Goal: Task Accomplishment & Management: Manage account settings

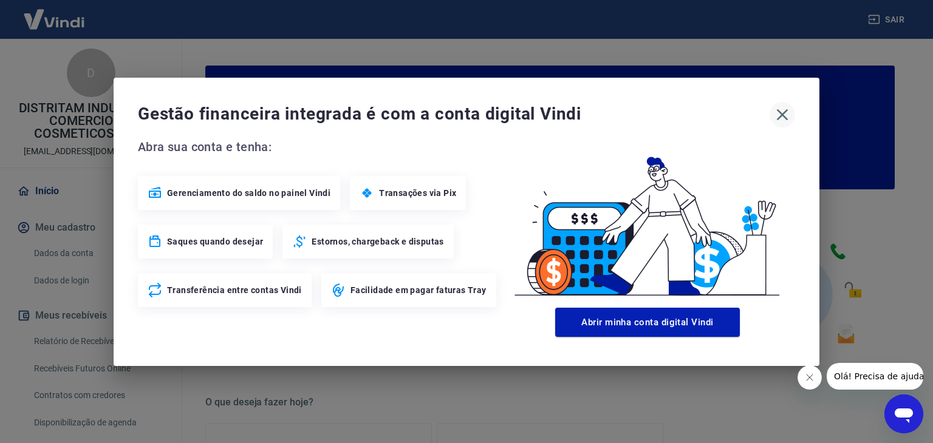
click at [774, 112] on icon "button" at bounding box center [782, 114] width 19 height 19
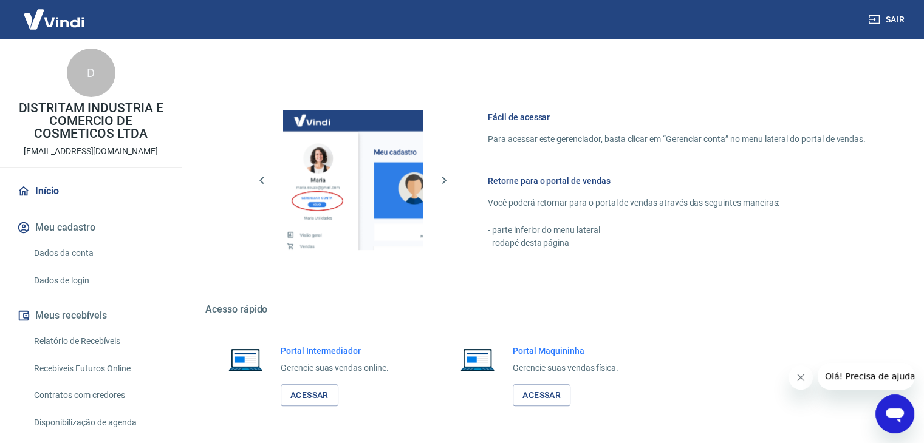
scroll to position [607, 0]
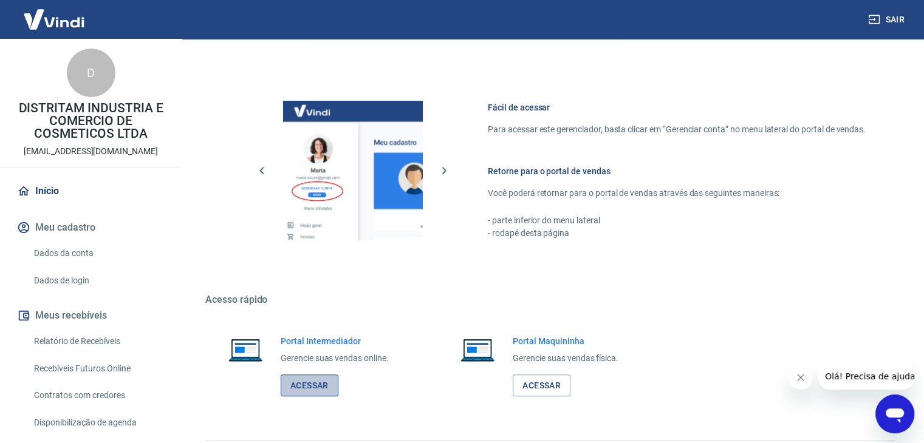
click at [313, 388] on link "Acessar" at bounding box center [310, 386] width 58 height 22
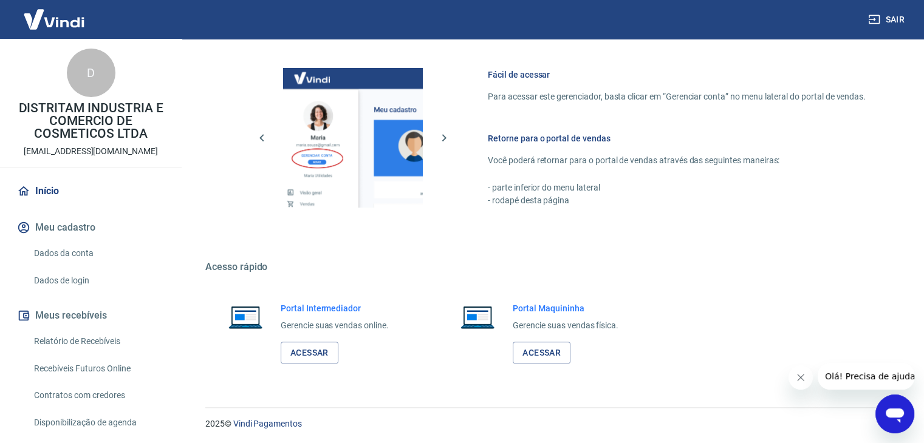
scroll to position [641, 0]
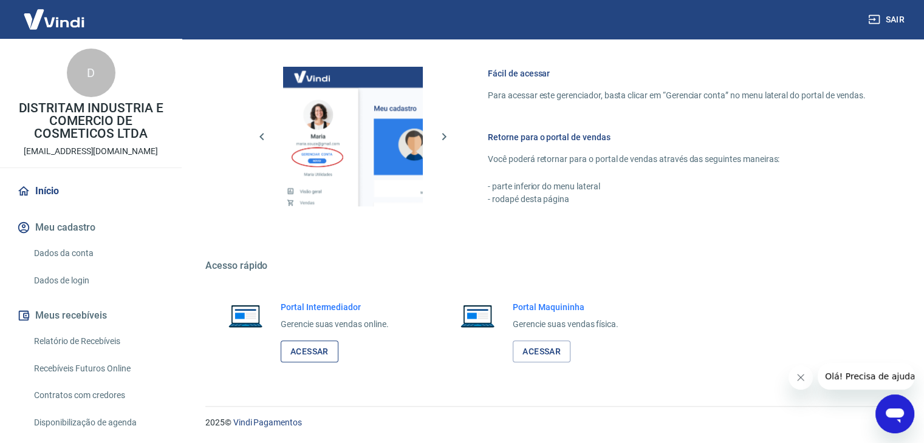
click at [310, 343] on link "Acessar" at bounding box center [310, 352] width 58 height 22
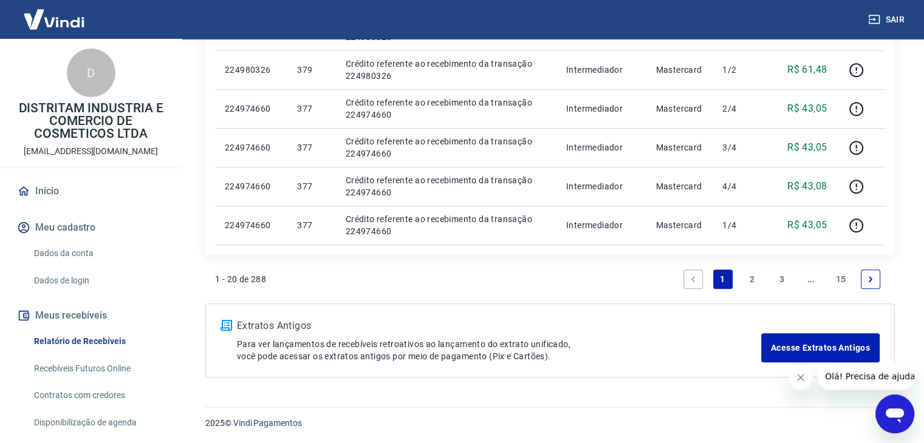
scroll to position [860, 0]
click at [751, 279] on link "2" at bounding box center [751, 278] width 19 height 19
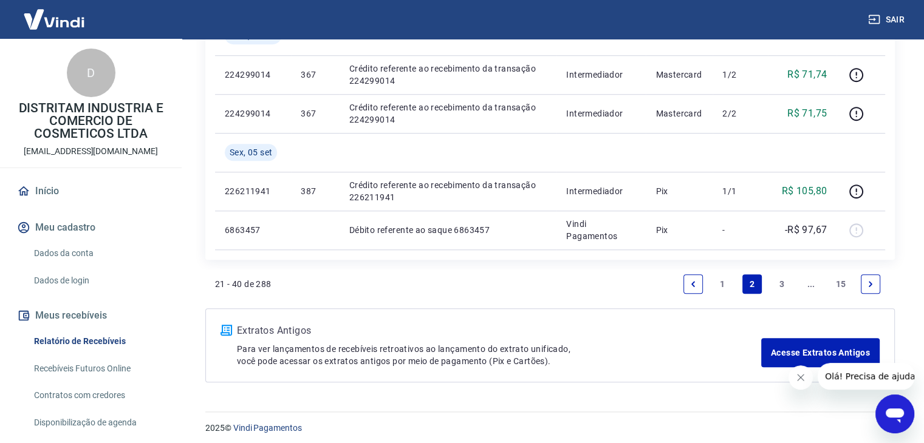
scroll to position [937, 0]
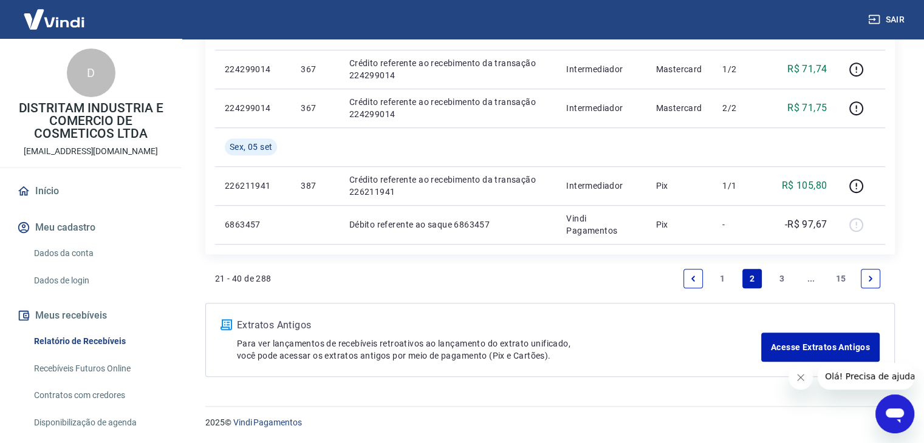
click at [714, 273] on link "1" at bounding box center [722, 278] width 19 height 19
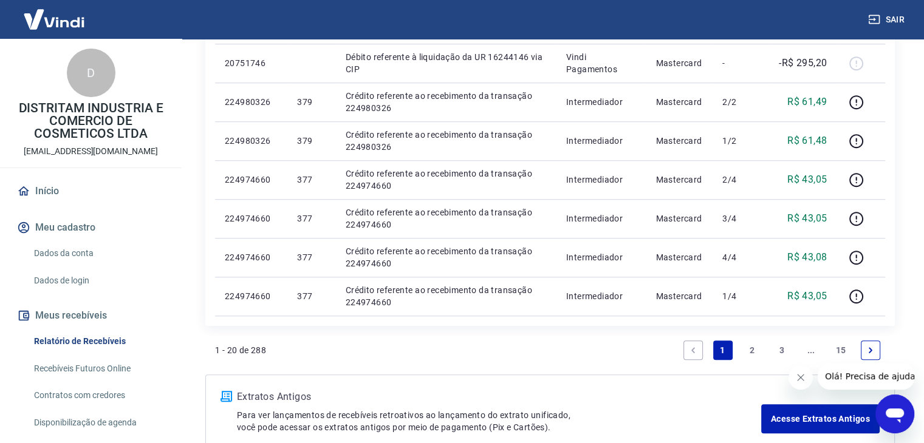
scroll to position [790, 0]
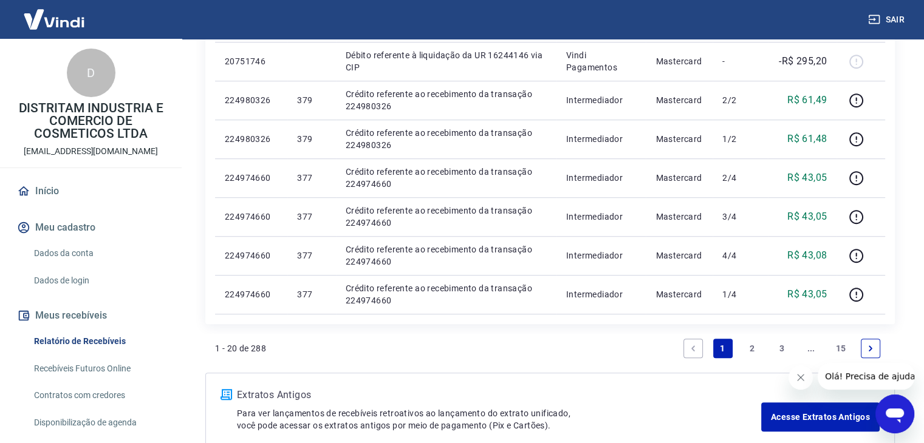
click at [747, 352] on link "2" at bounding box center [751, 348] width 19 height 19
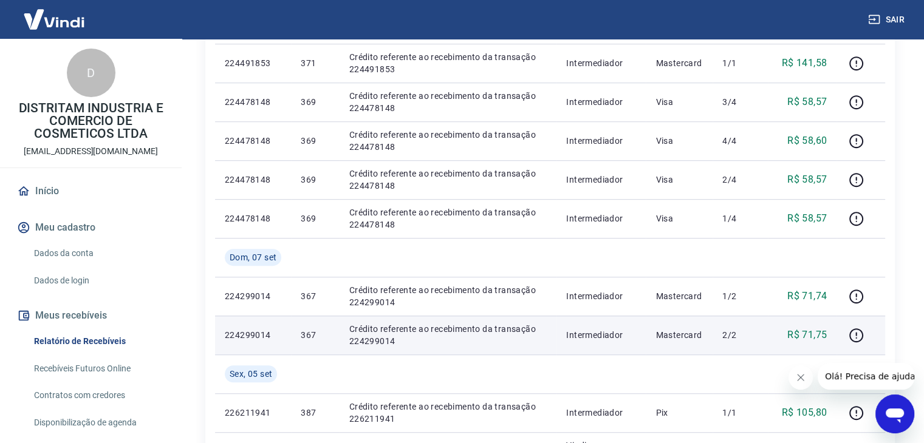
scroll to position [911, 0]
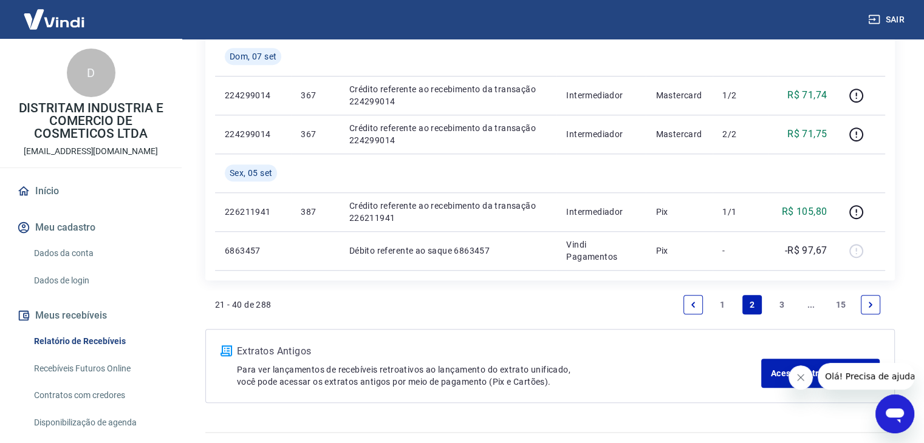
click at [721, 306] on link "1" at bounding box center [722, 304] width 19 height 19
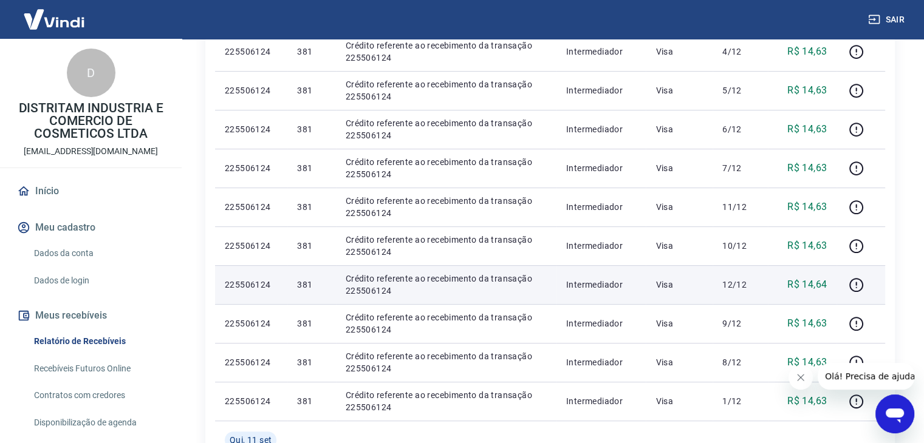
scroll to position [374, 0]
